Goal: Transaction & Acquisition: Purchase product/service

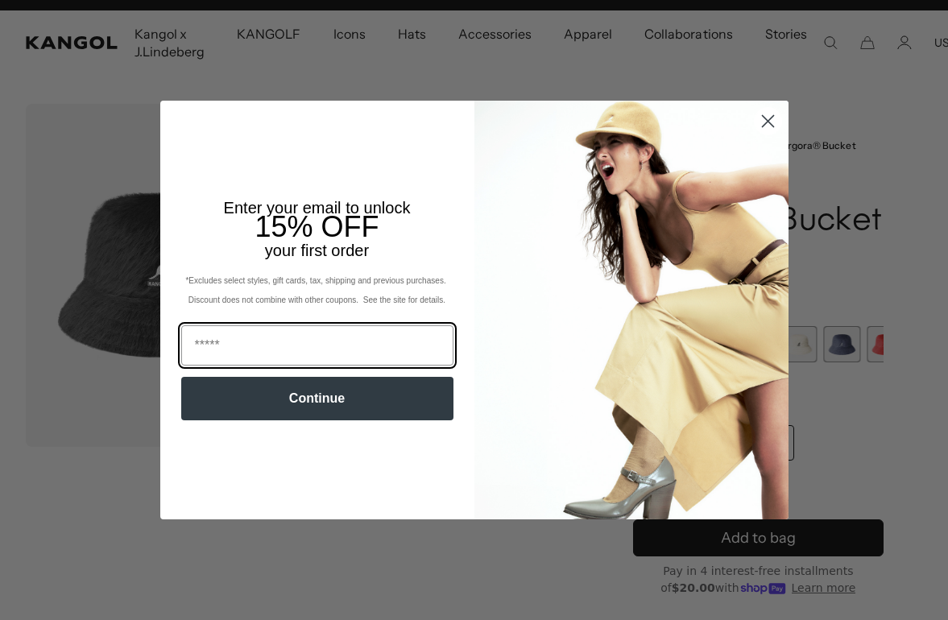
scroll to position [0, 332]
click at [763, 135] on circle "Close dialog" at bounding box center [767, 121] width 27 height 27
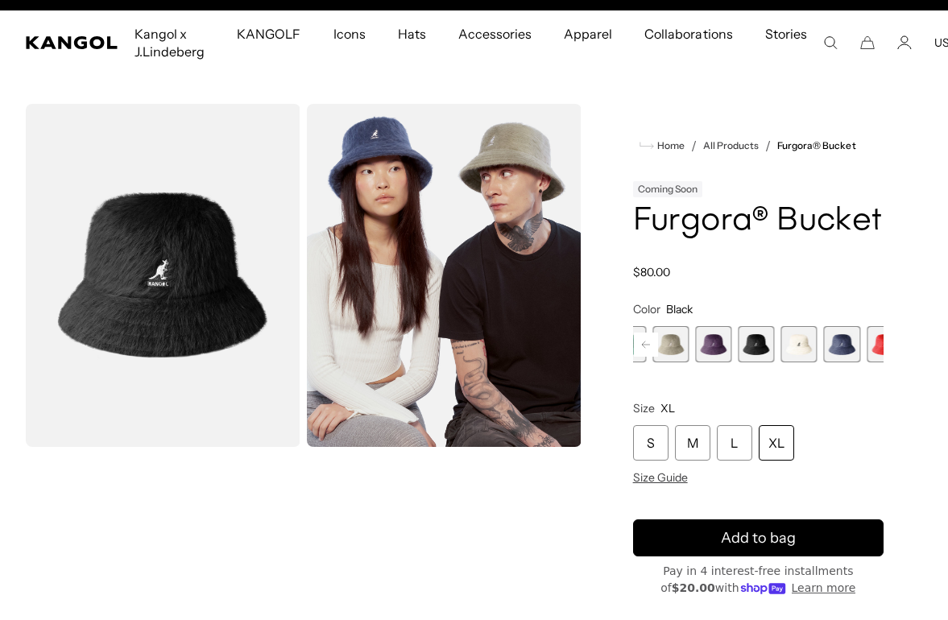
scroll to position [0, 0]
click at [698, 362] on span "6 of 10" at bounding box center [694, 344] width 36 height 36
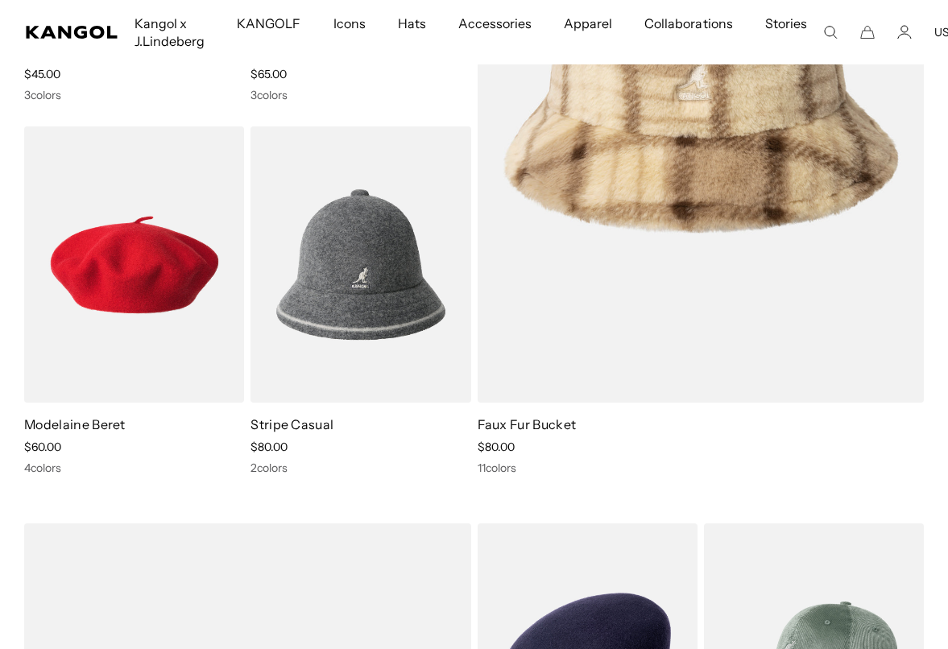
scroll to position [1996, 0]
click at [0, 0] on img at bounding box center [0, 0] width 0 height 0
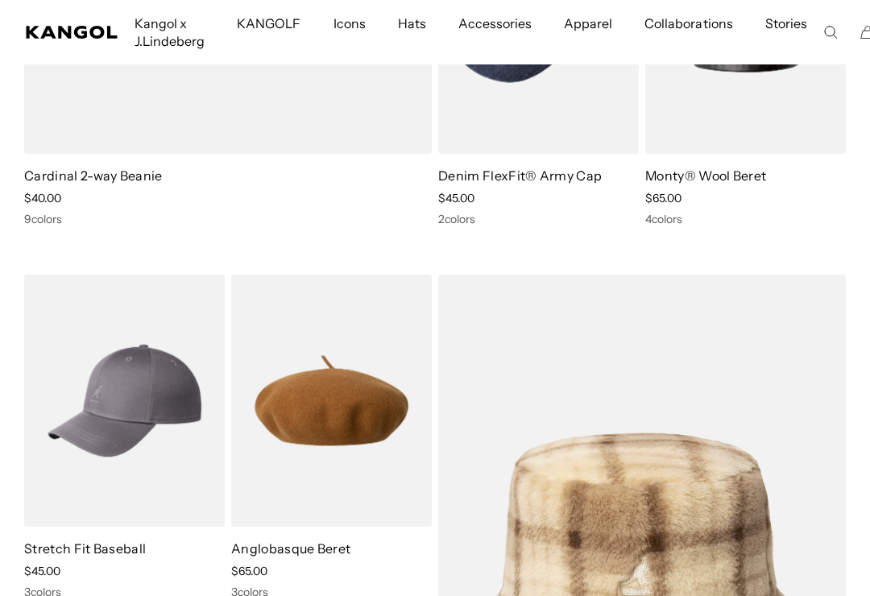
scroll to position [0, 0]
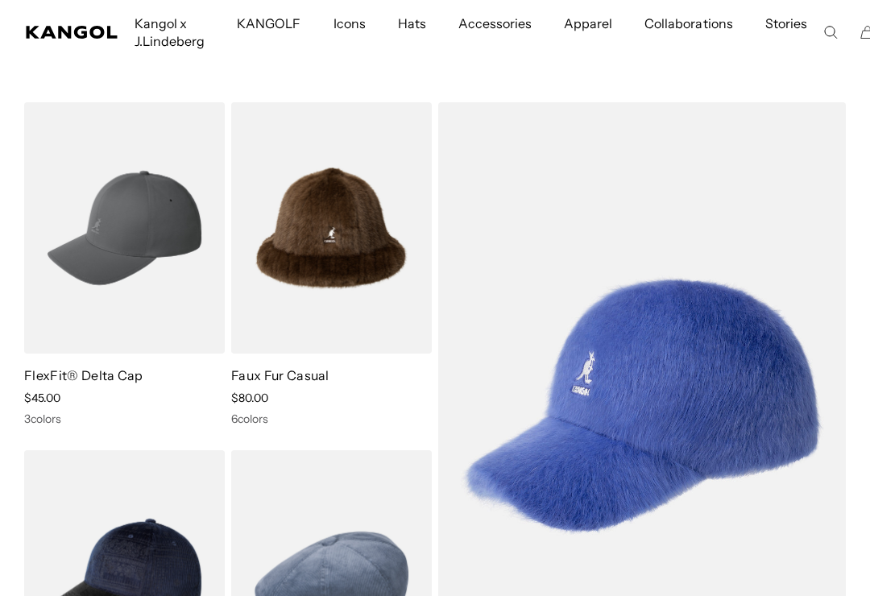
click at [0, 0] on img at bounding box center [0, 0] width 0 height 0
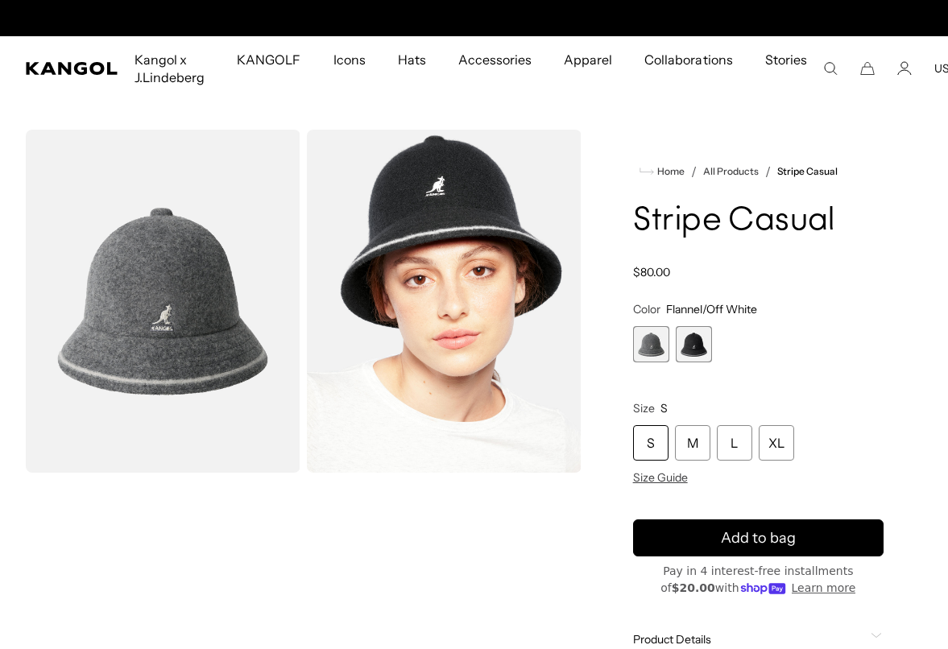
scroll to position [0, 332]
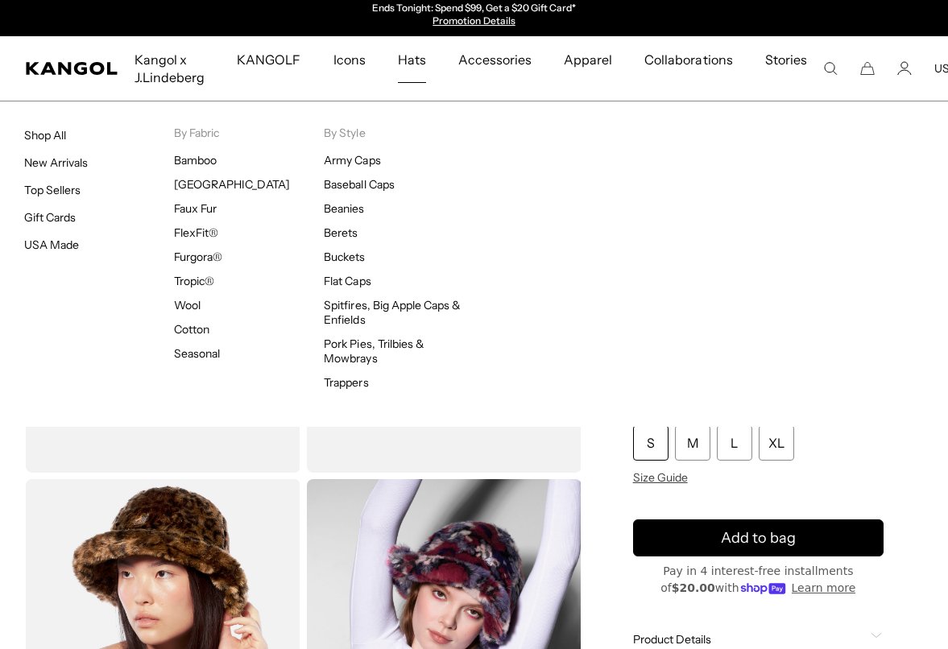
click at [825, 68] on use "Search here" at bounding box center [831, 69] width 12 height 12
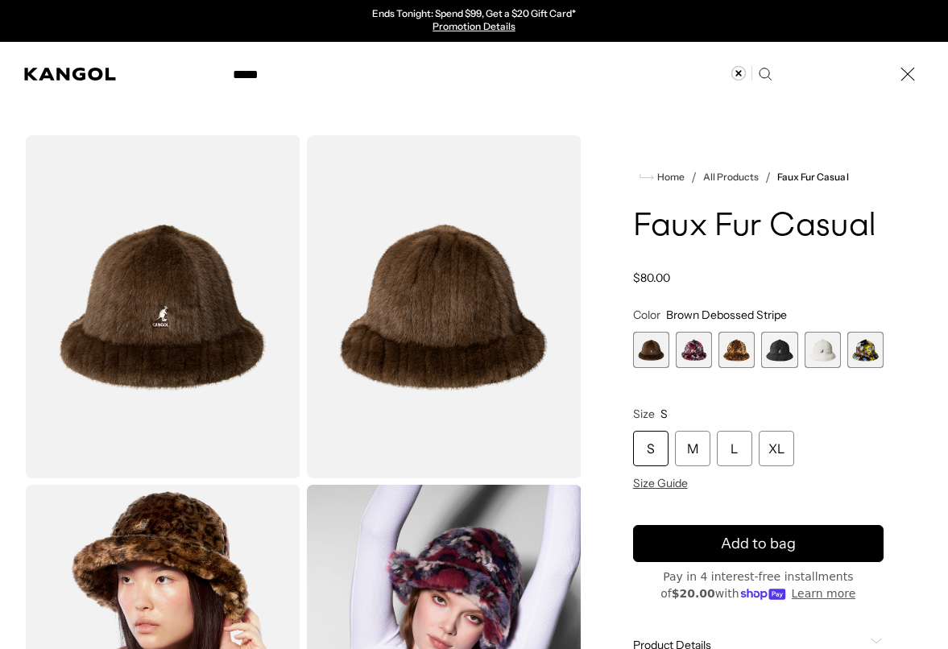
type input "******"
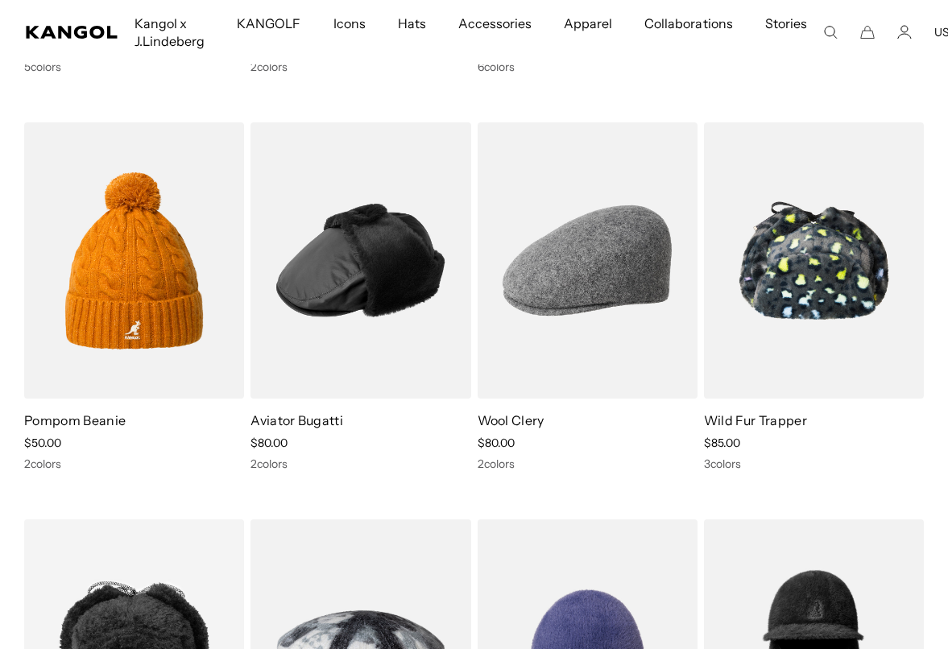
scroll to position [6168, 0]
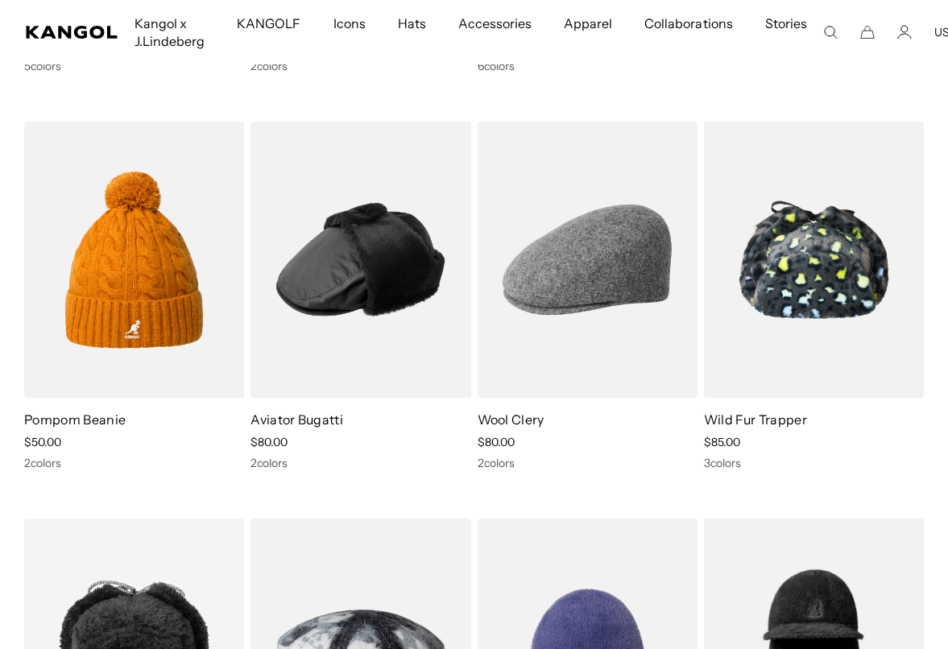
click at [0, 0] on img at bounding box center [0, 0] width 0 height 0
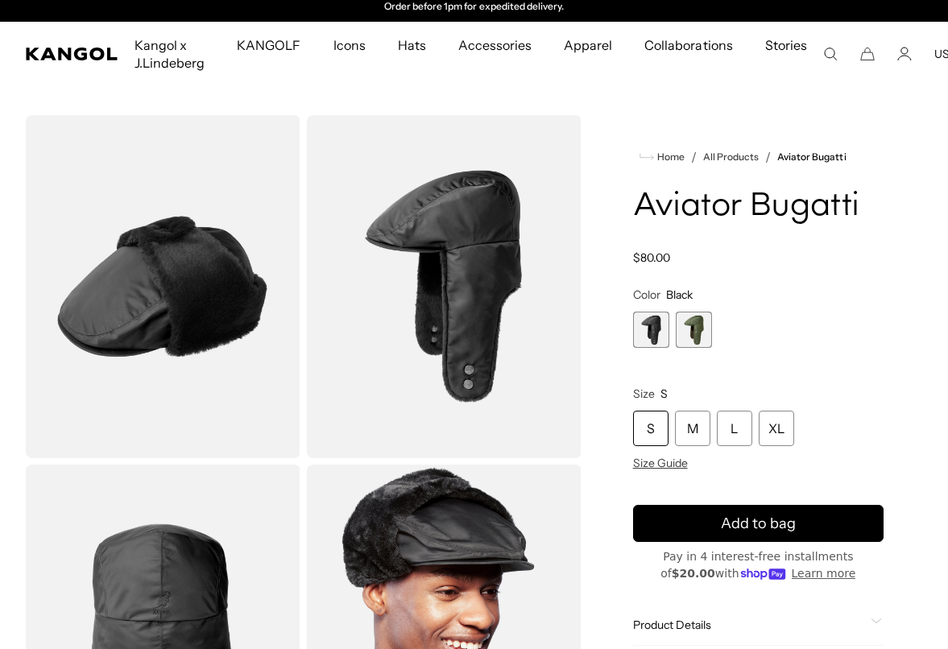
scroll to position [9, 0]
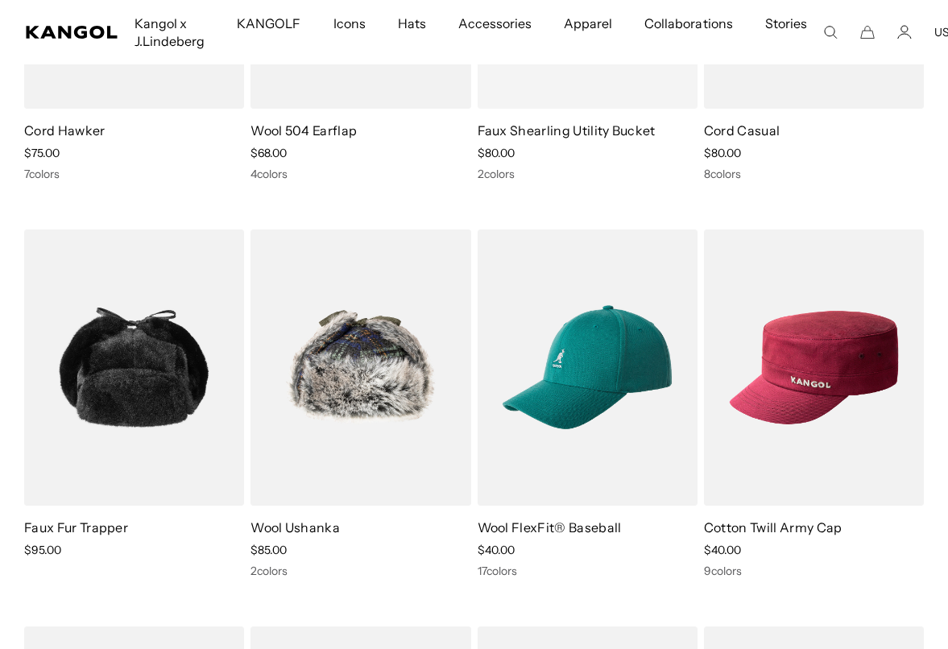
scroll to position [0, 332]
click at [0, 0] on img at bounding box center [0, 0] width 0 height 0
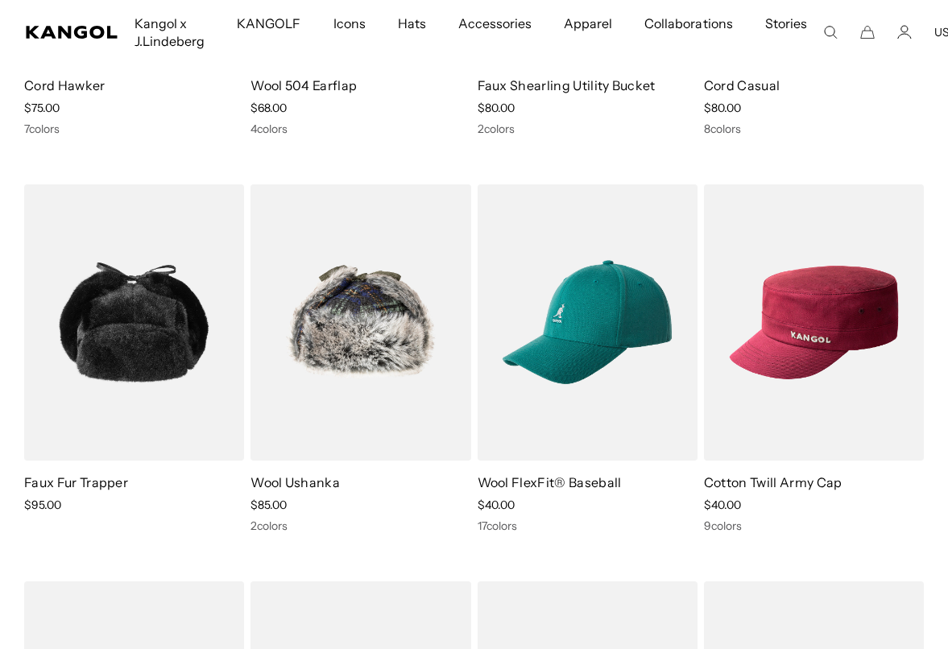
click at [0, 0] on img at bounding box center [0, 0] width 0 height 0
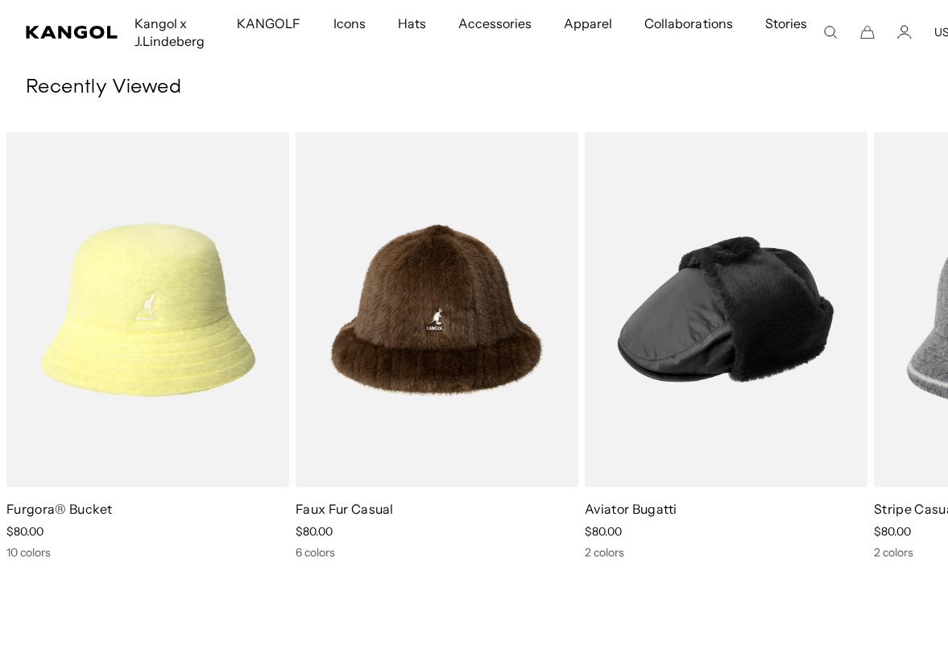
scroll to position [0, 0]
click at [0, 0] on img "2 of 4" at bounding box center [0, 0] width 0 height 0
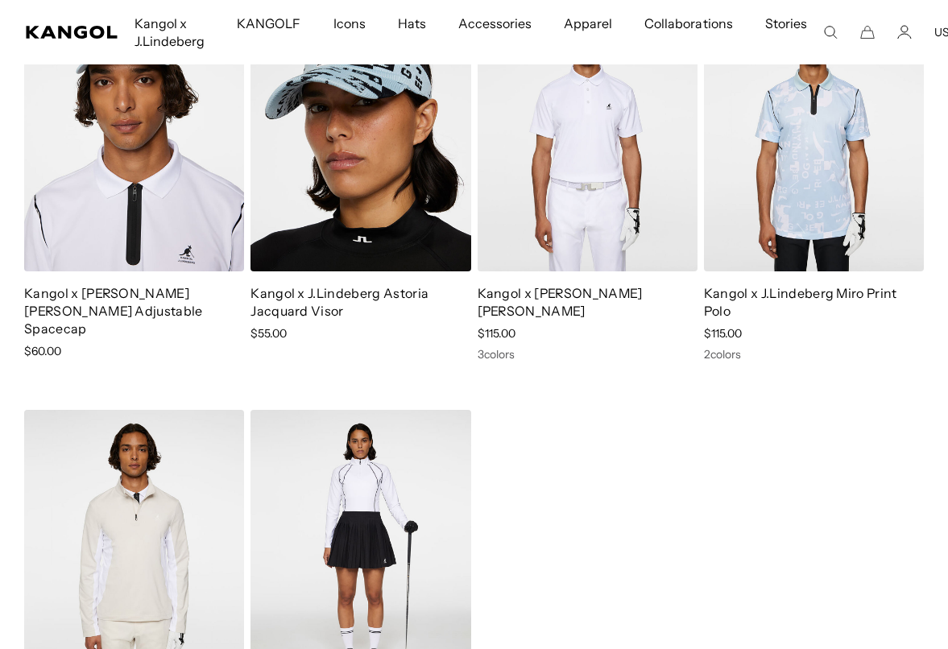
scroll to position [0, 332]
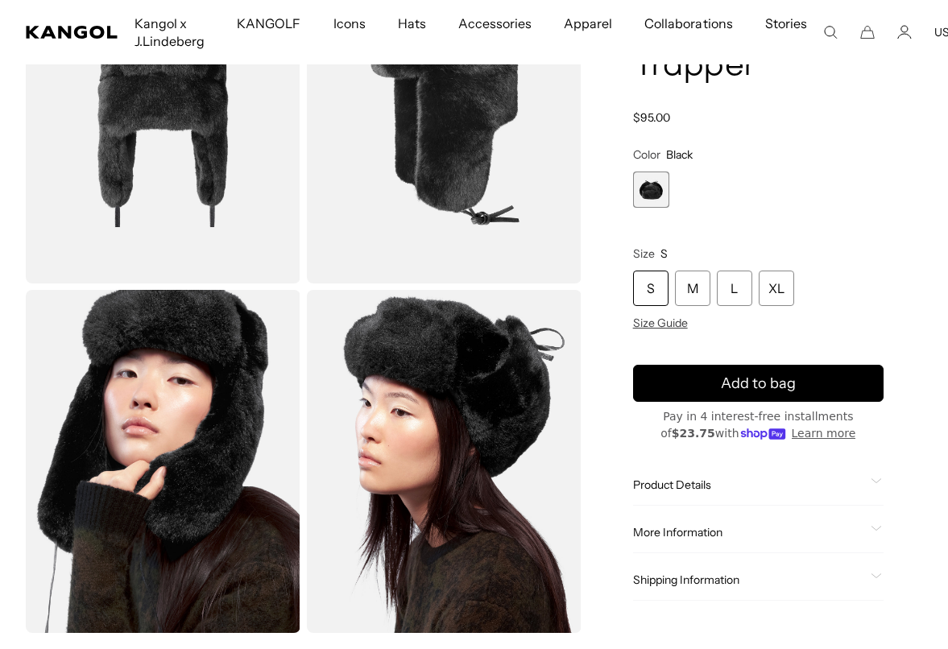
scroll to position [56, 0]
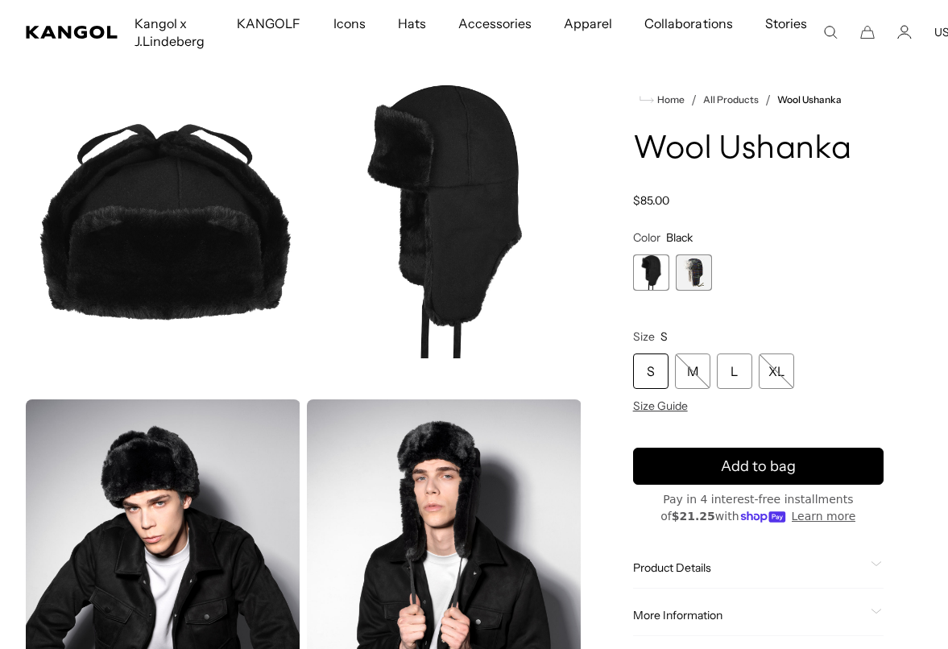
scroll to position [0, 332]
click at [677, 279] on span "2 of 2" at bounding box center [694, 273] width 36 height 36
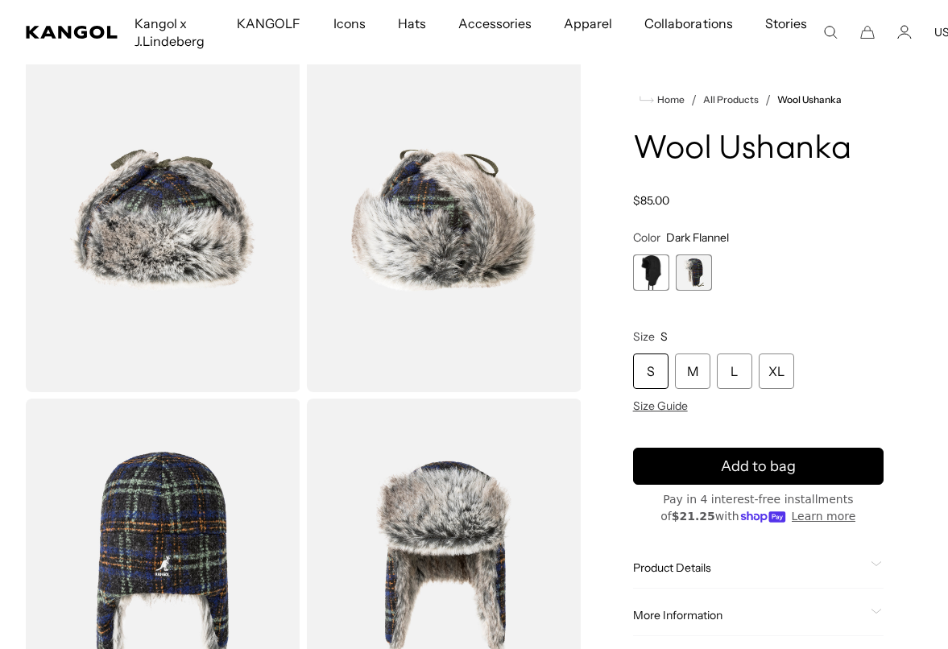
click at [651, 268] on span "1 of 2" at bounding box center [651, 273] width 36 height 36
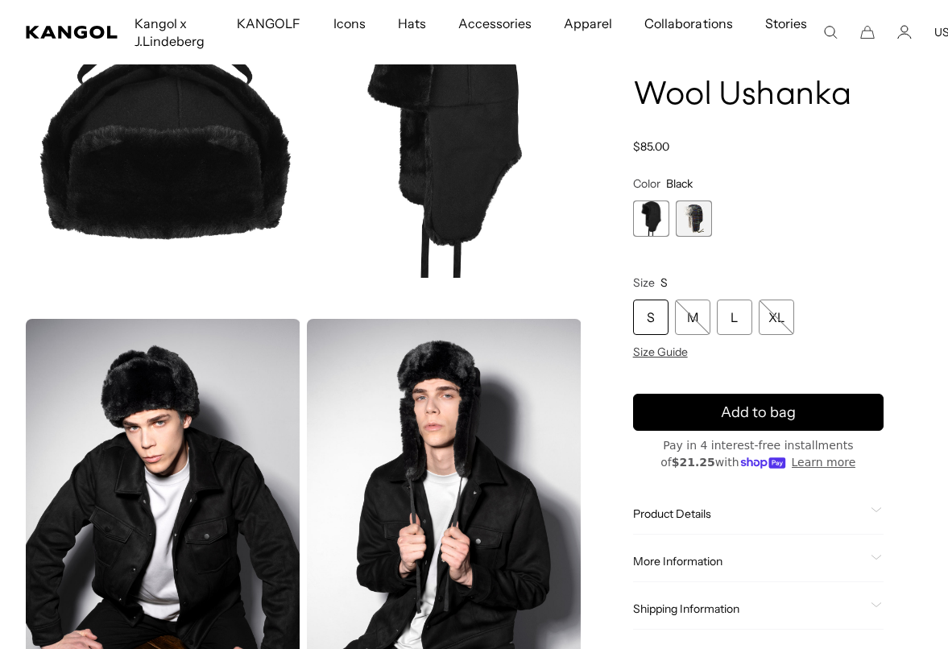
scroll to position [15, 0]
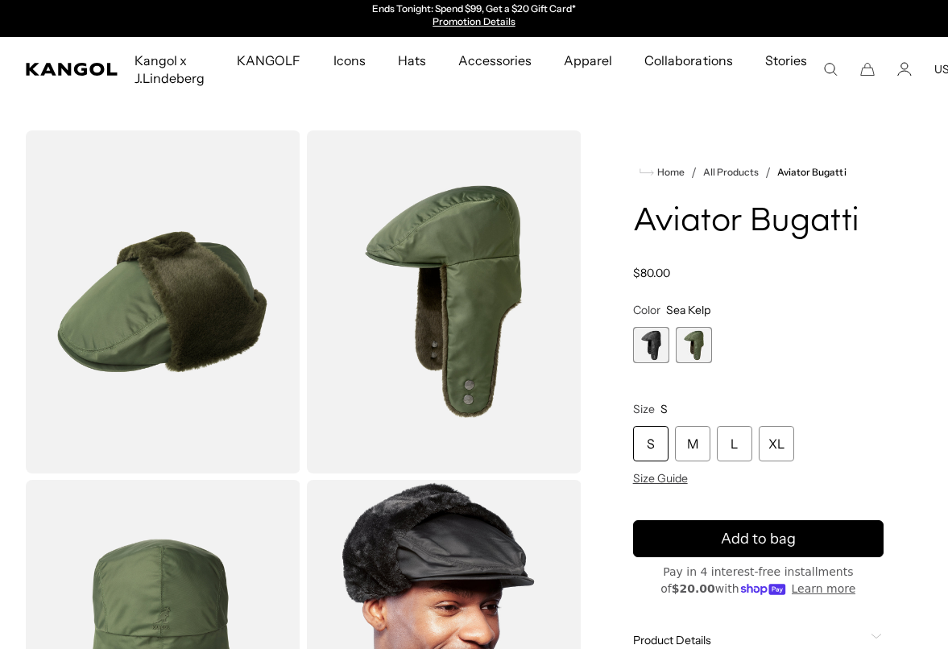
scroll to position [0, 332]
